Goal: Find specific page/section

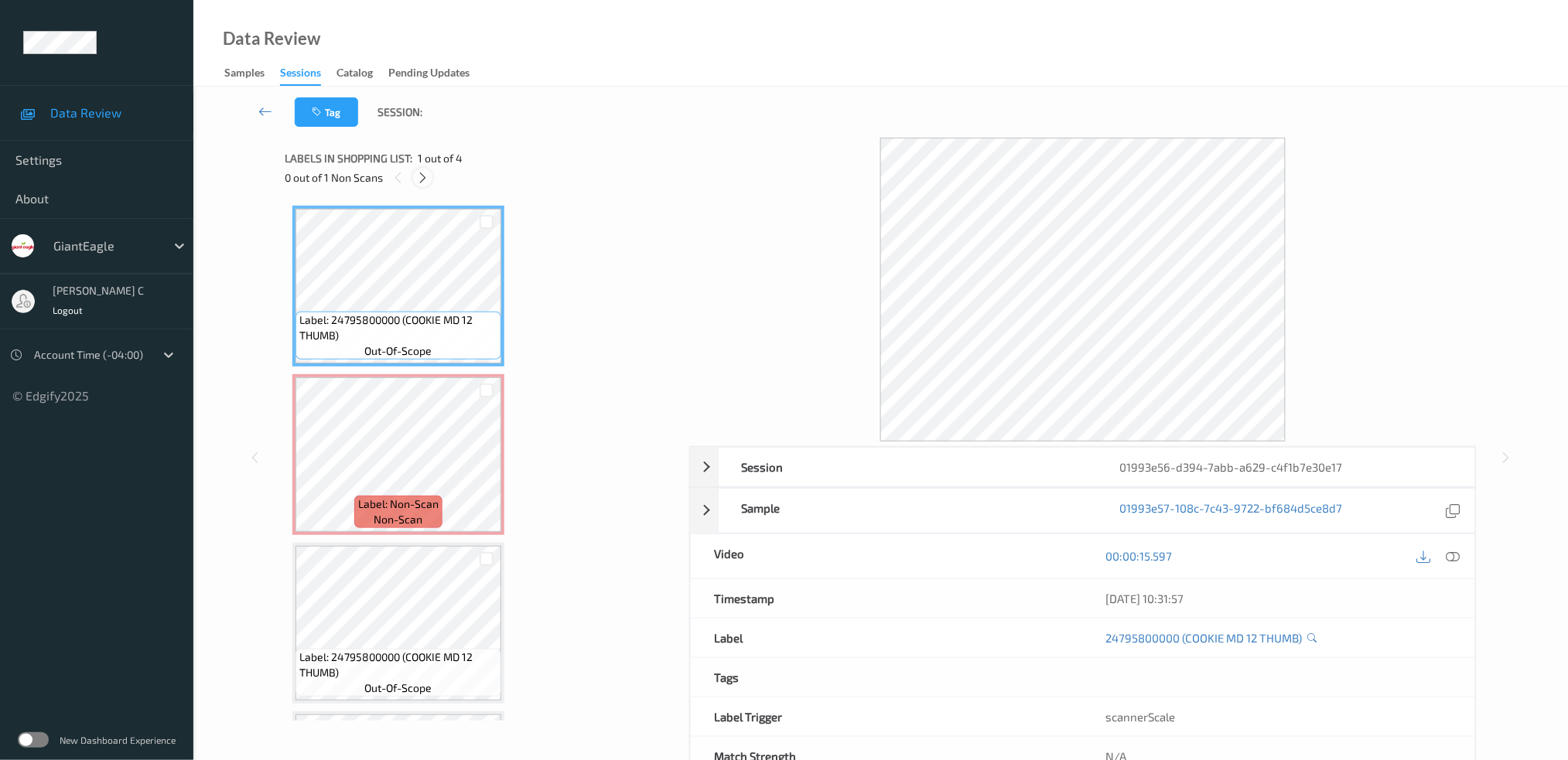
click at [428, 184] on icon at bounding box center [423, 177] width 13 height 14
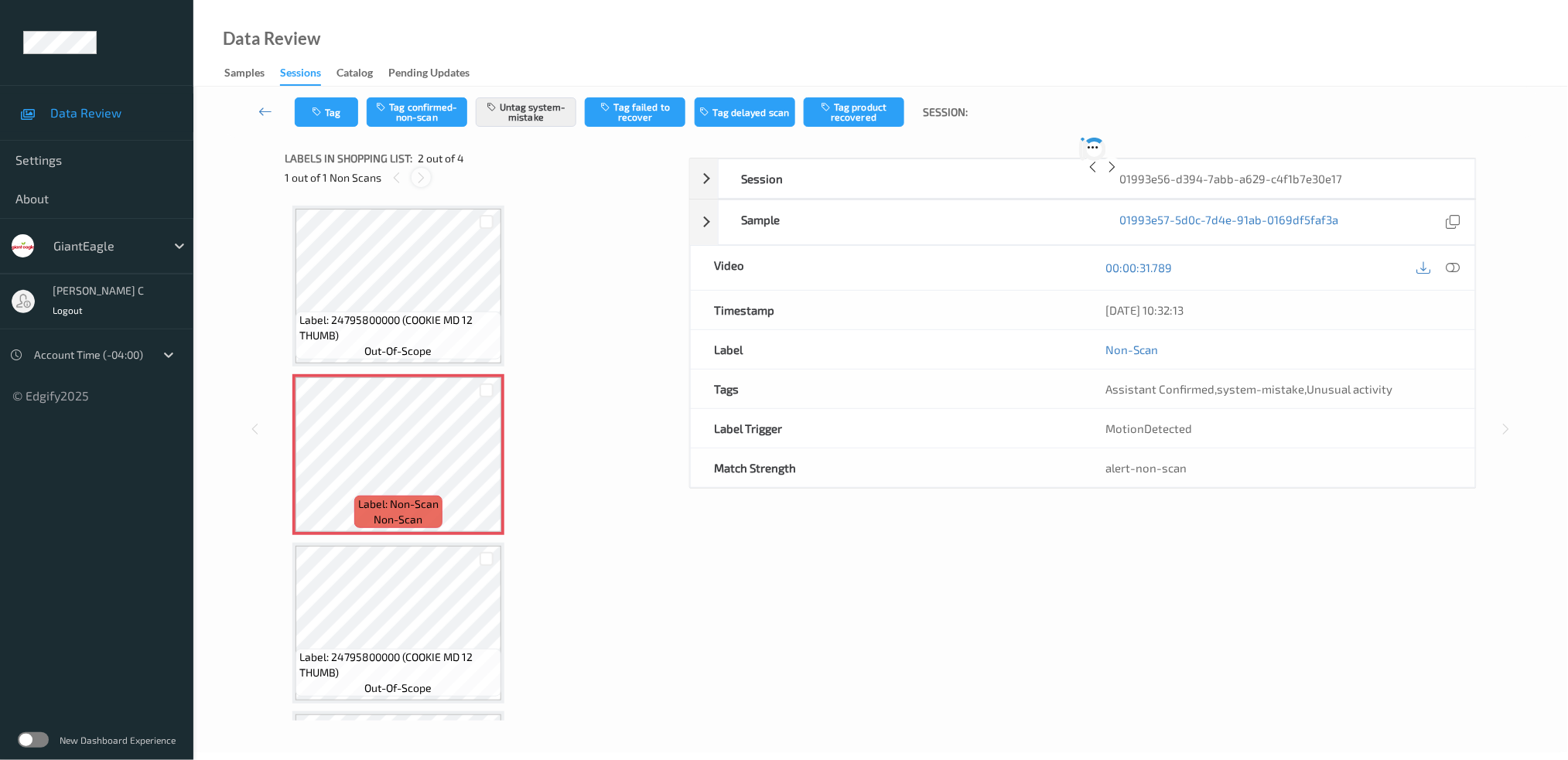
scroll to position [7, 0]
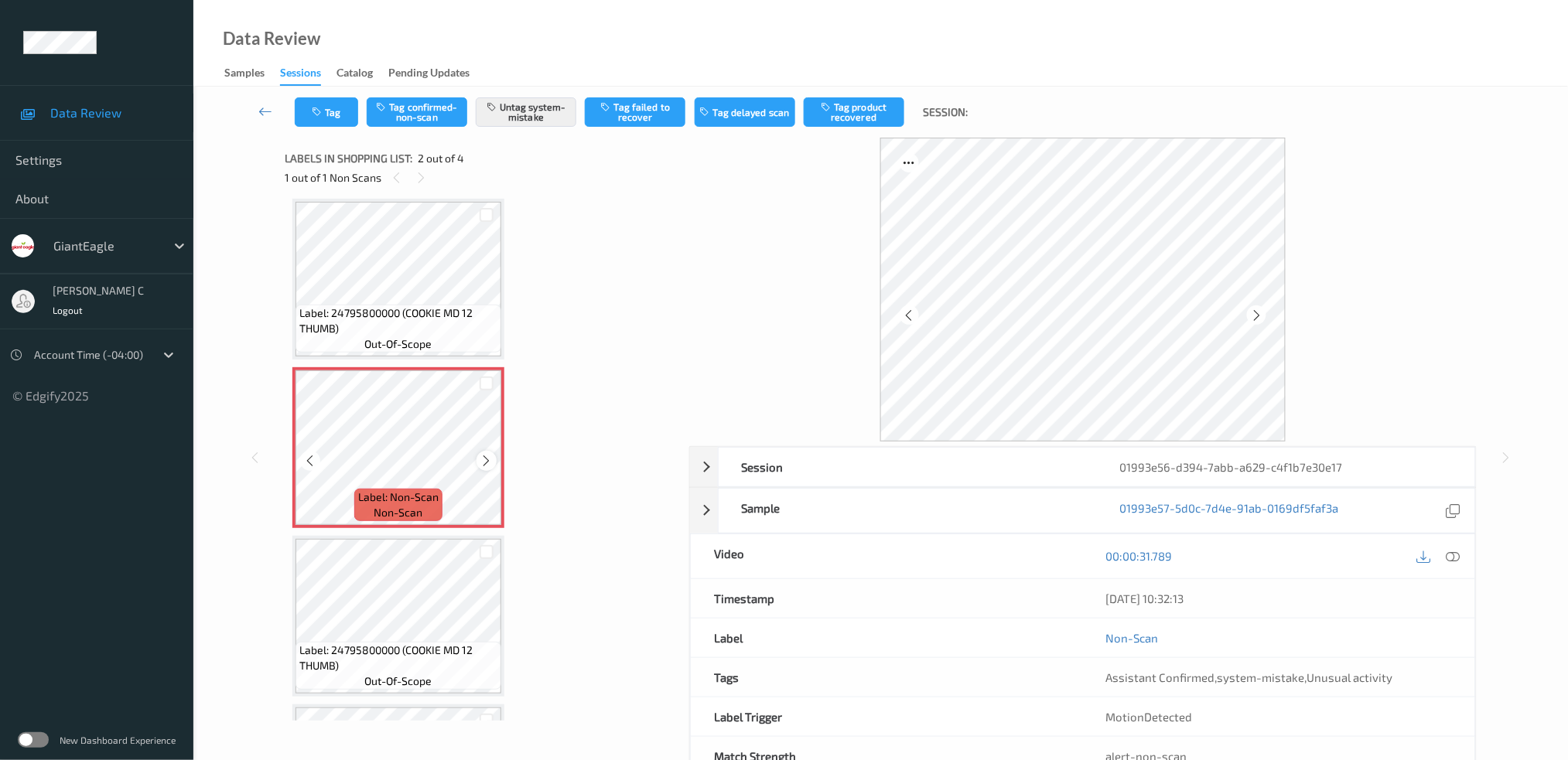
click at [487, 460] on icon at bounding box center [487, 460] width 13 height 14
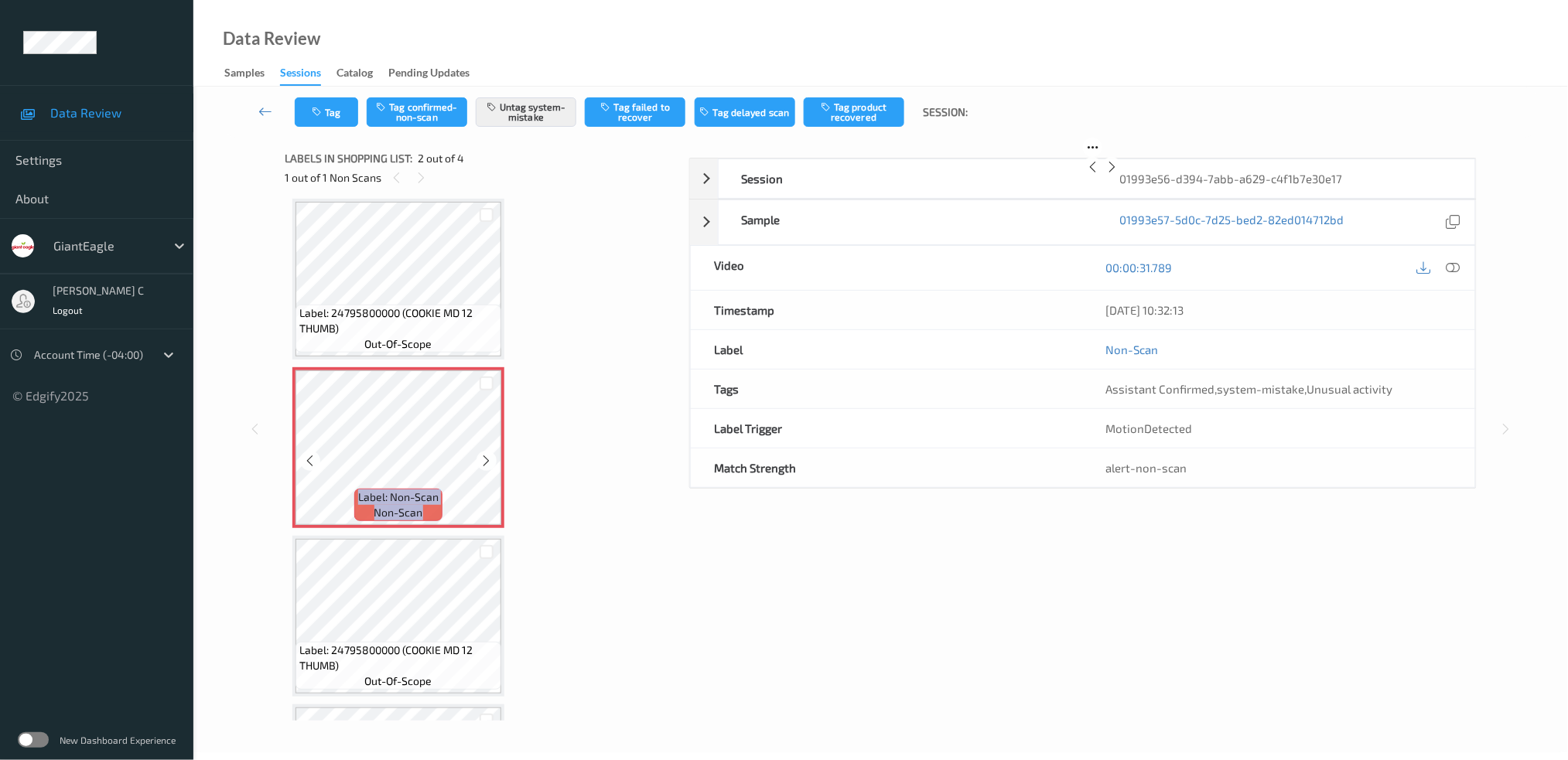
click at [487, 460] on icon at bounding box center [487, 460] width 13 height 14
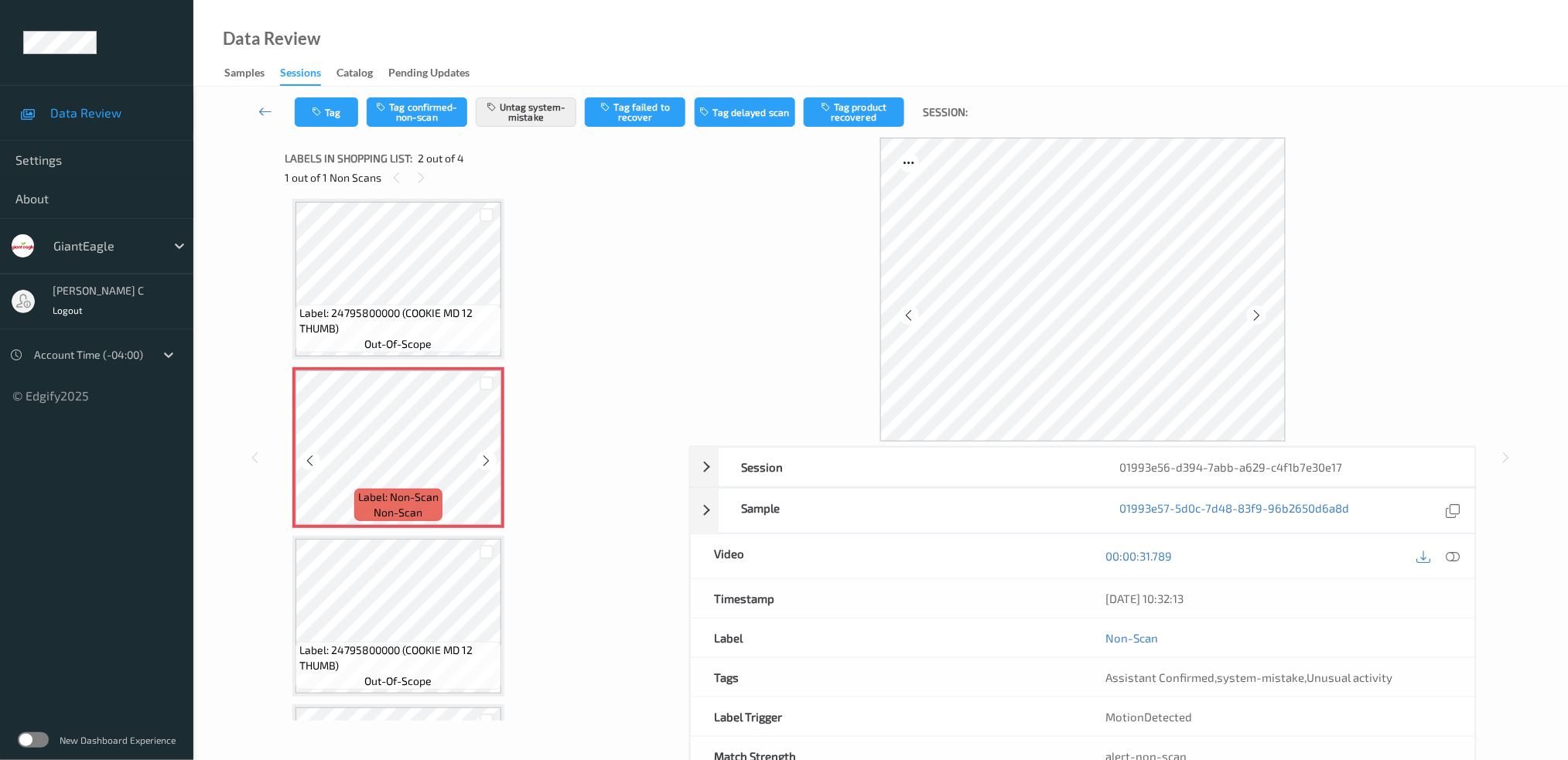
click at [487, 460] on icon at bounding box center [487, 460] width 13 height 14
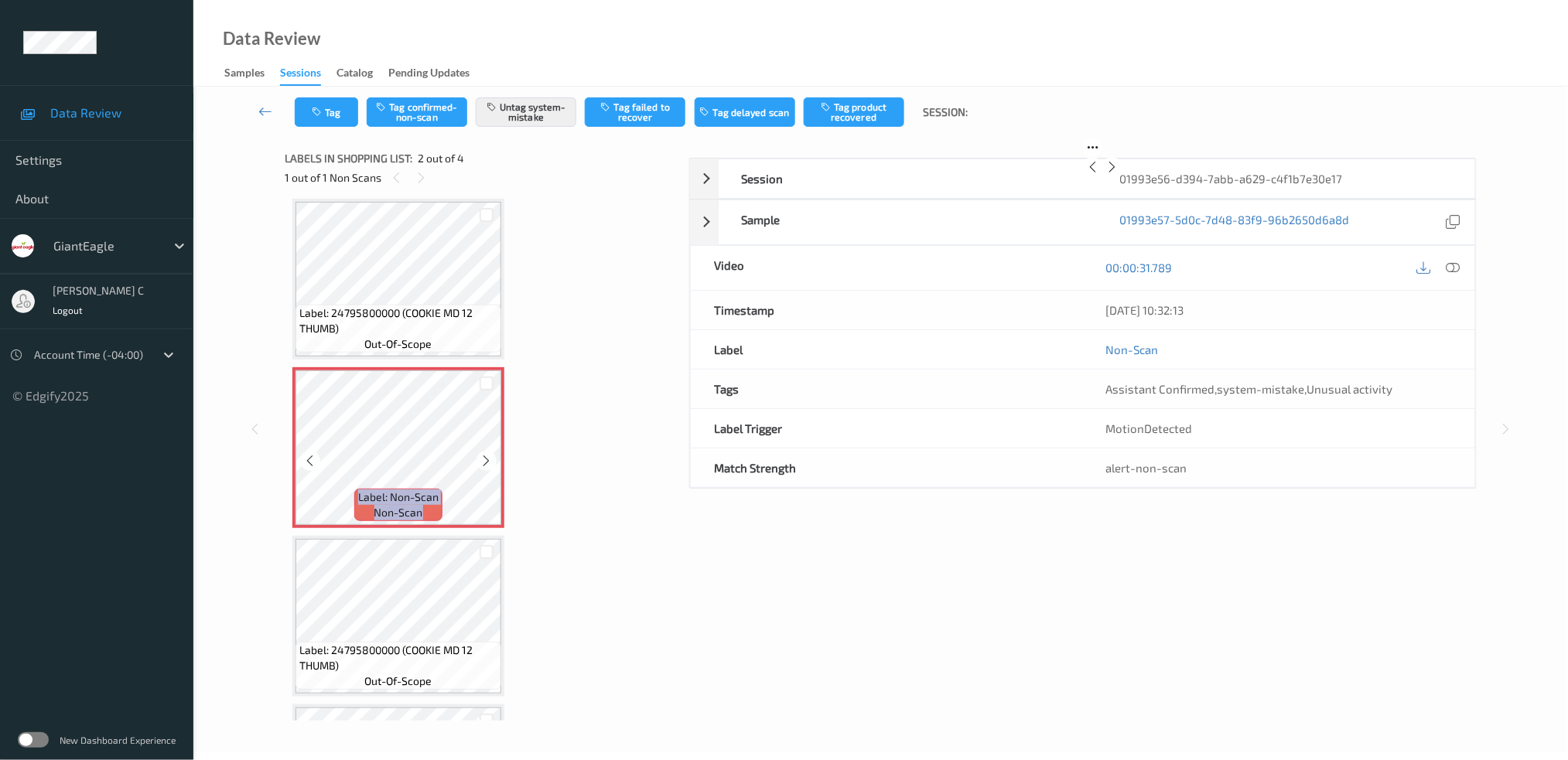
click at [487, 460] on icon at bounding box center [487, 460] width 13 height 14
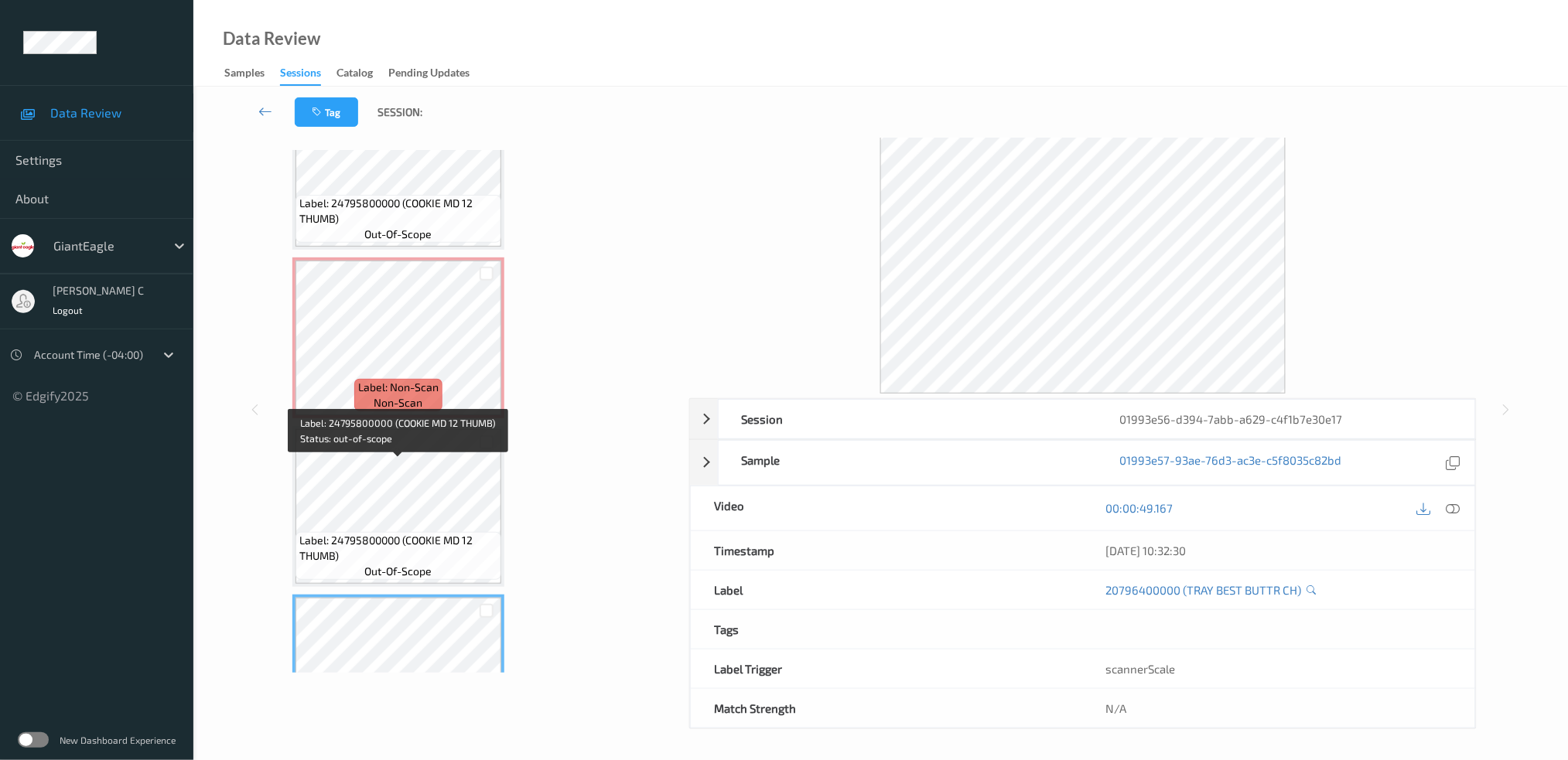
scroll to position [0, 0]
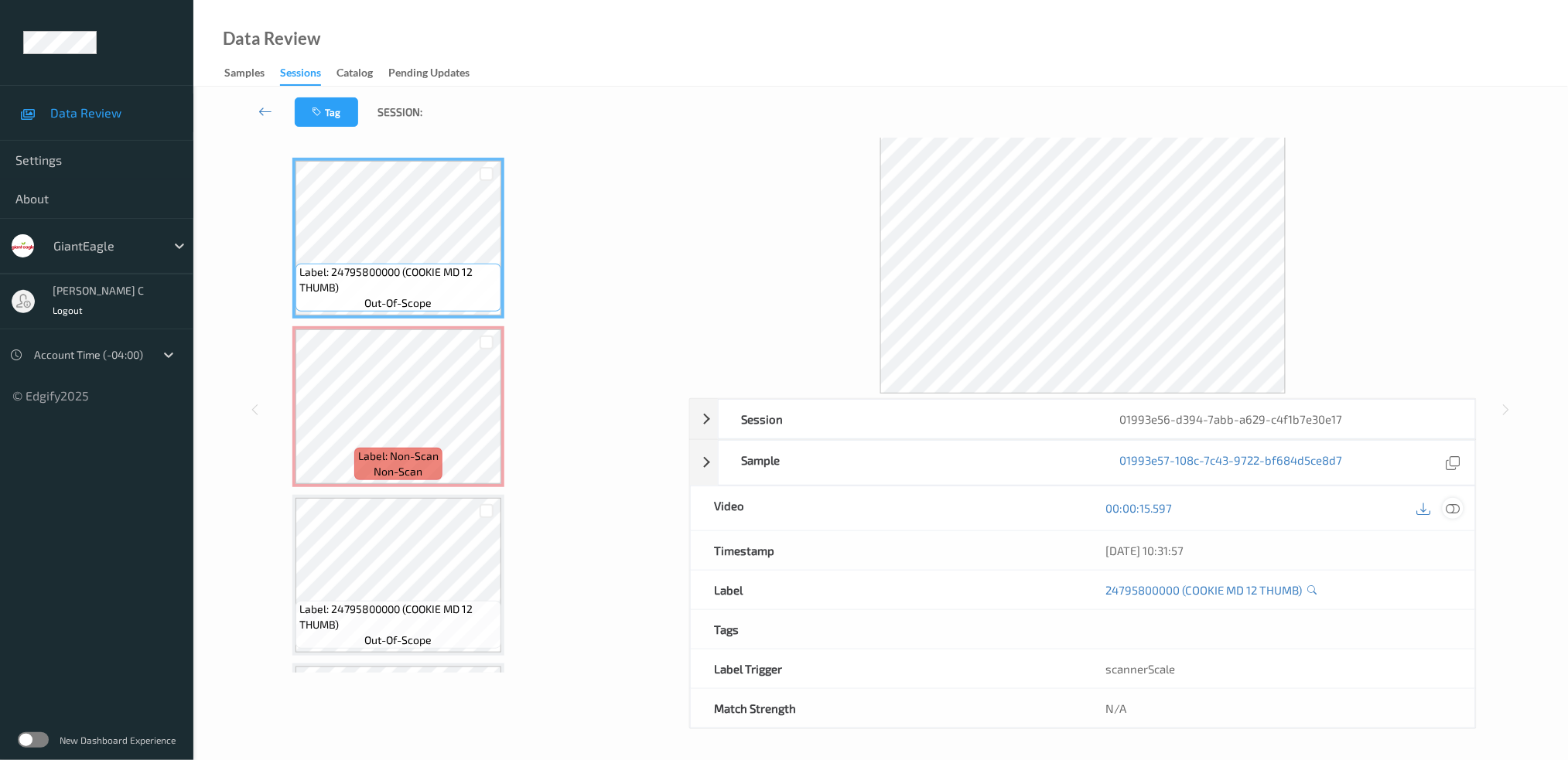
click at [1457, 512] on icon at bounding box center [1453, 507] width 14 height 14
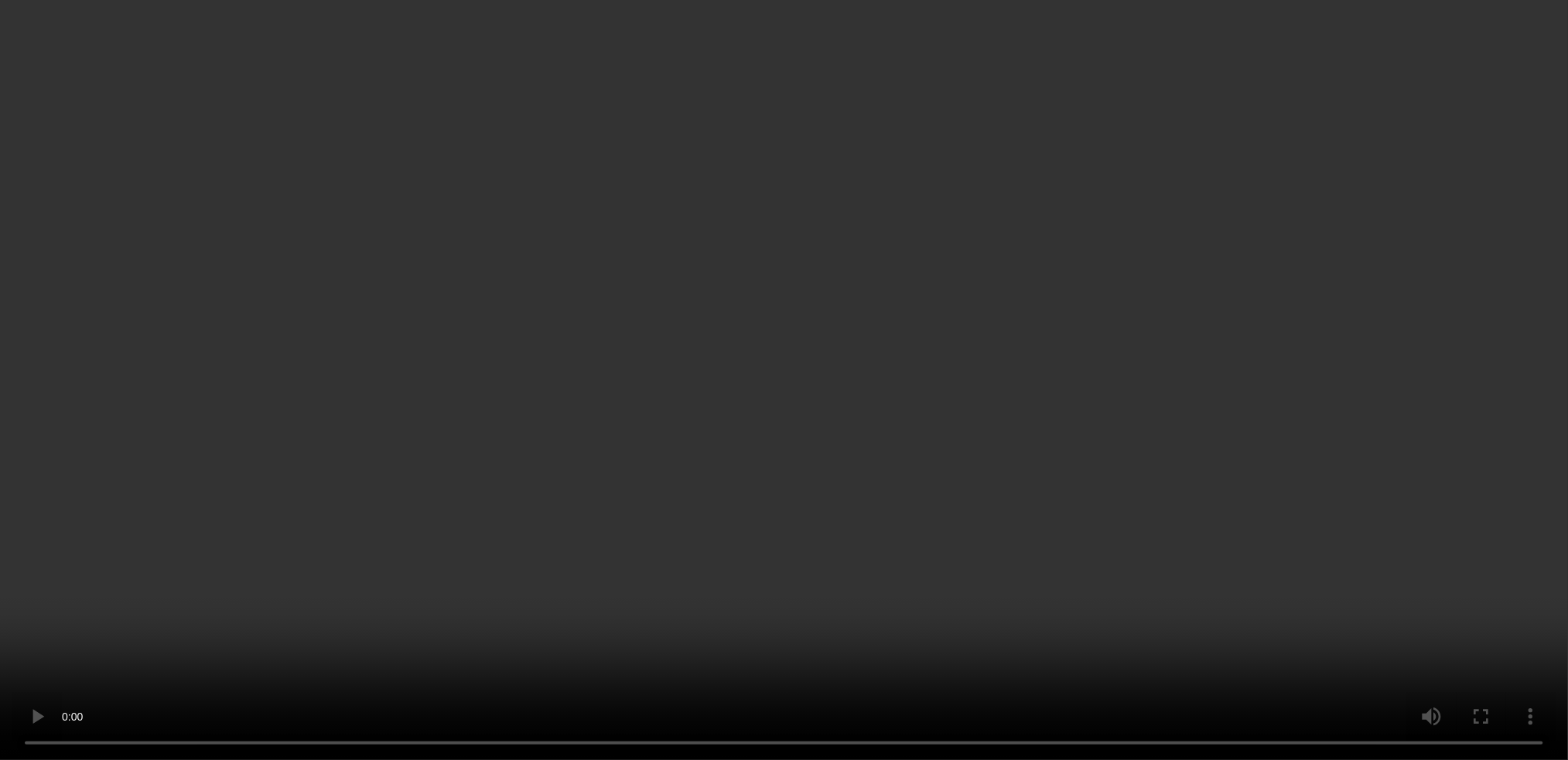
scroll to position [51, 0]
